Goal: Information Seeking & Learning: Learn about a topic

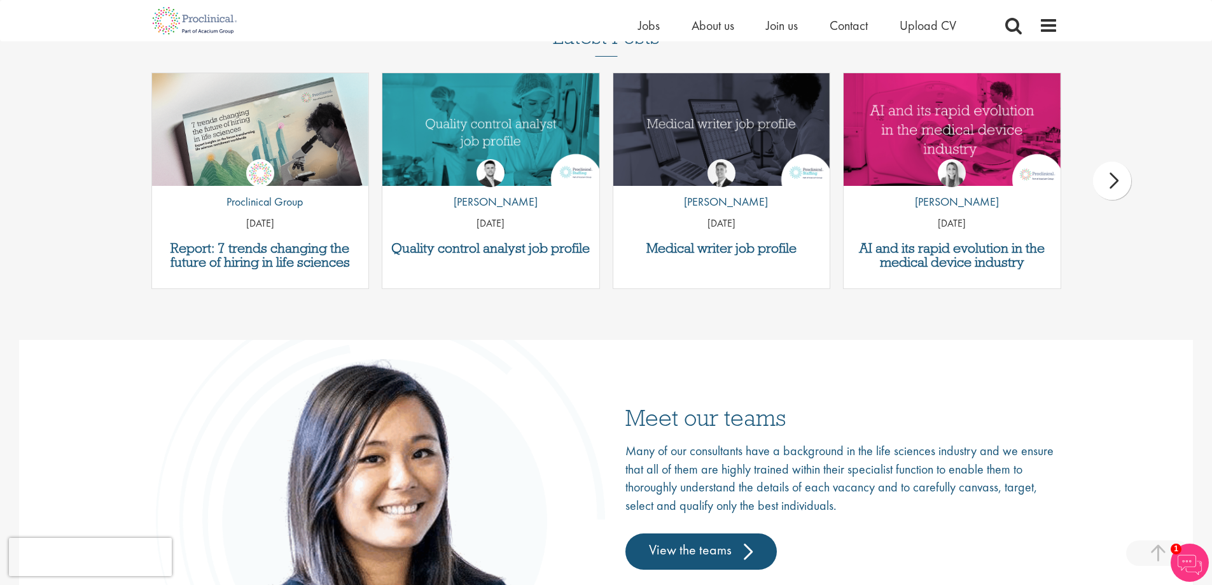
scroll to position [1718, 0]
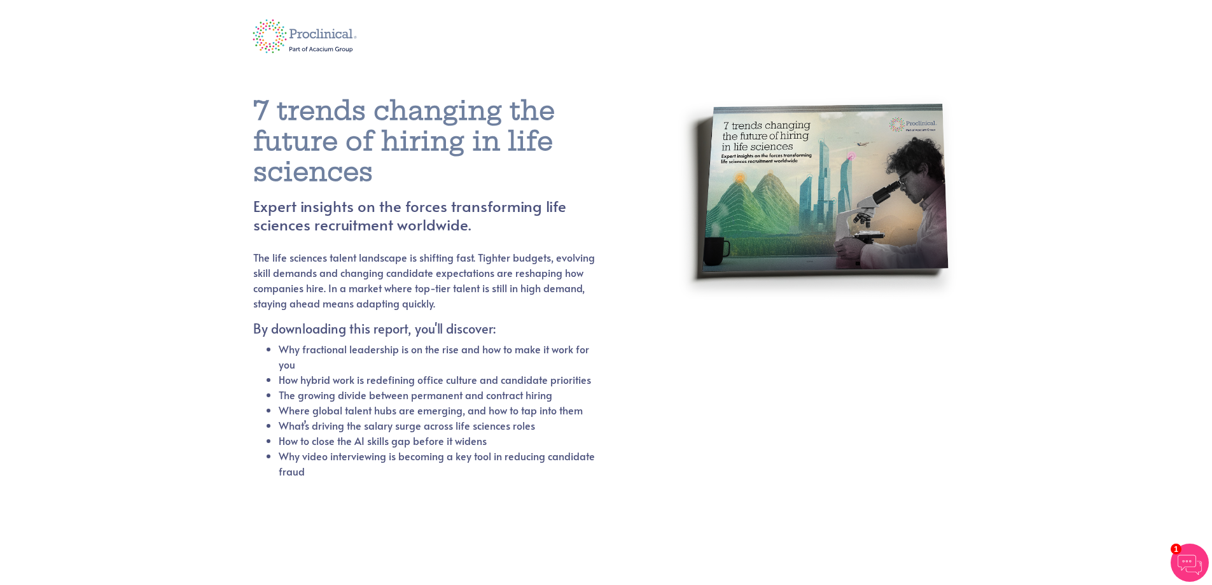
click at [191, 263] on section "7 trends changing the future of hiring in life sciences Expert insights on the …" at bounding box center [606, 456] width 1212 height 782
click at [179, 263] on section "7 trends changing the future of hiring in life sciences Expert insights on the …" at bounding box center [606, 456] width 1212 height 782
click at [294, 40] on img at bounding box center [305, 36] width 123 height 51
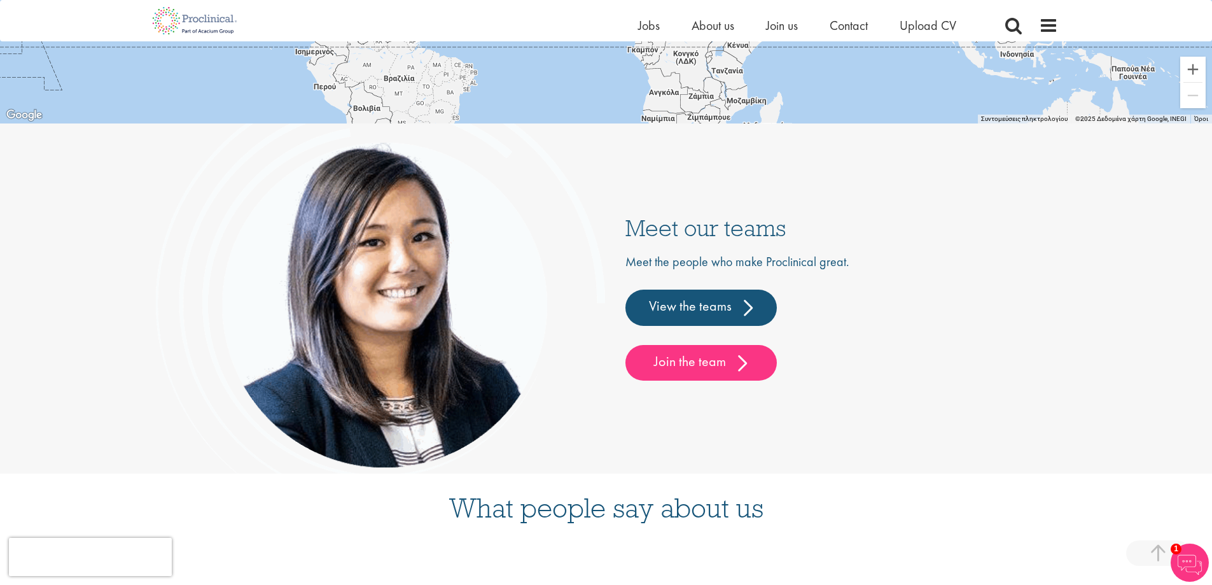
scroll to position [3400, 0]
